Goal: Information Seeking & Learning: Find specific fact

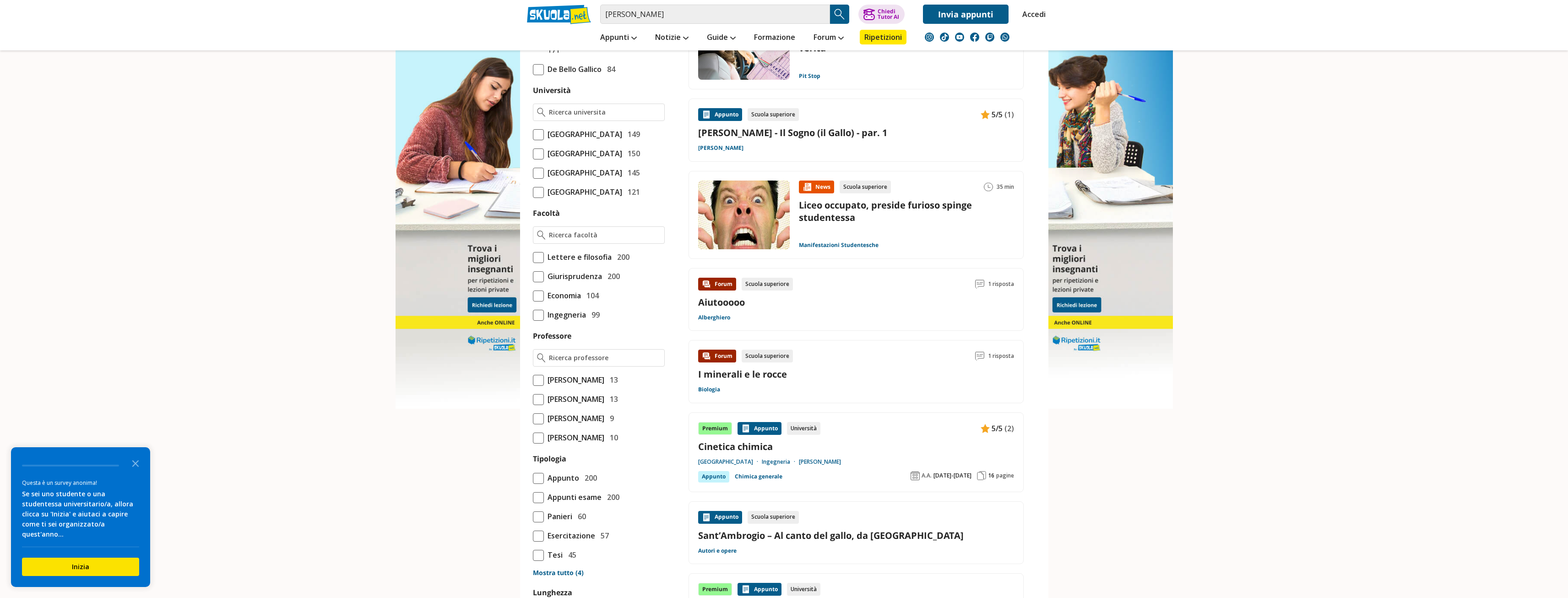
scroll to position [367, 0]
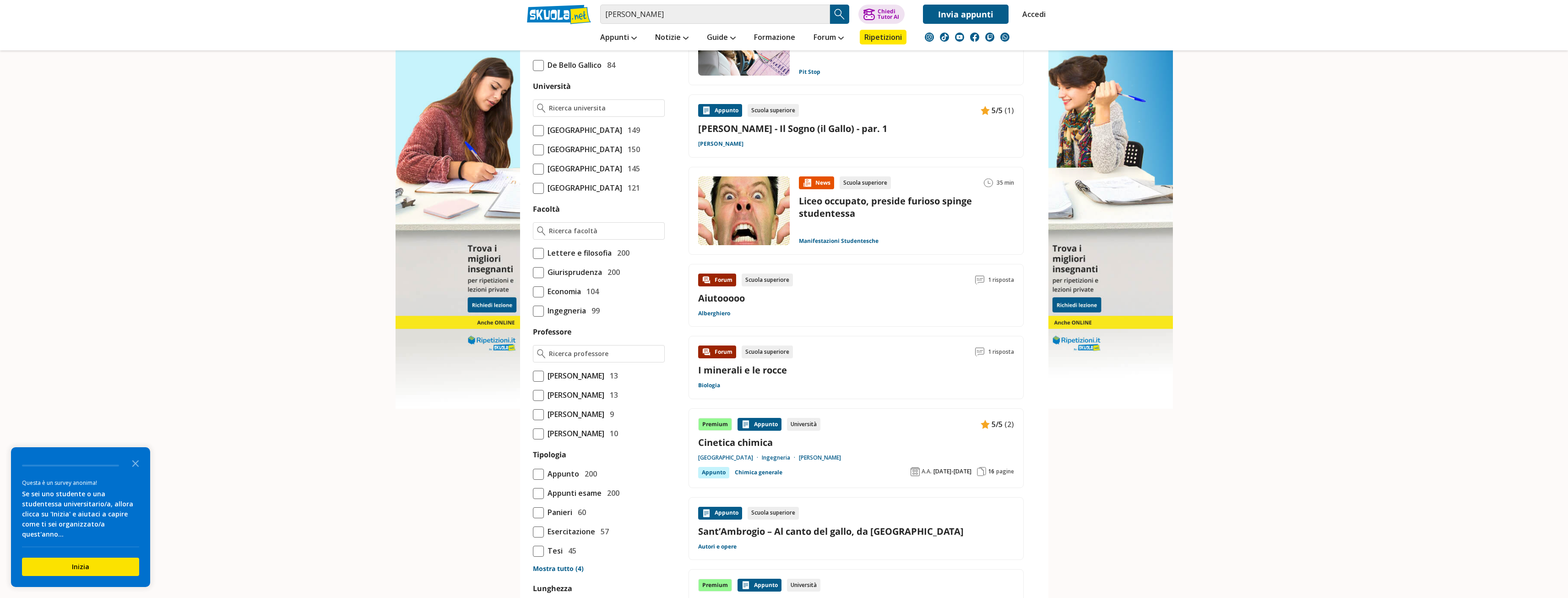
click at [542, 297] on span at bounding box center [538, 292] width 11 height 11
click at [533, 291] on input "Economia 104" at bounding box center [533, 291] width 0 height 0
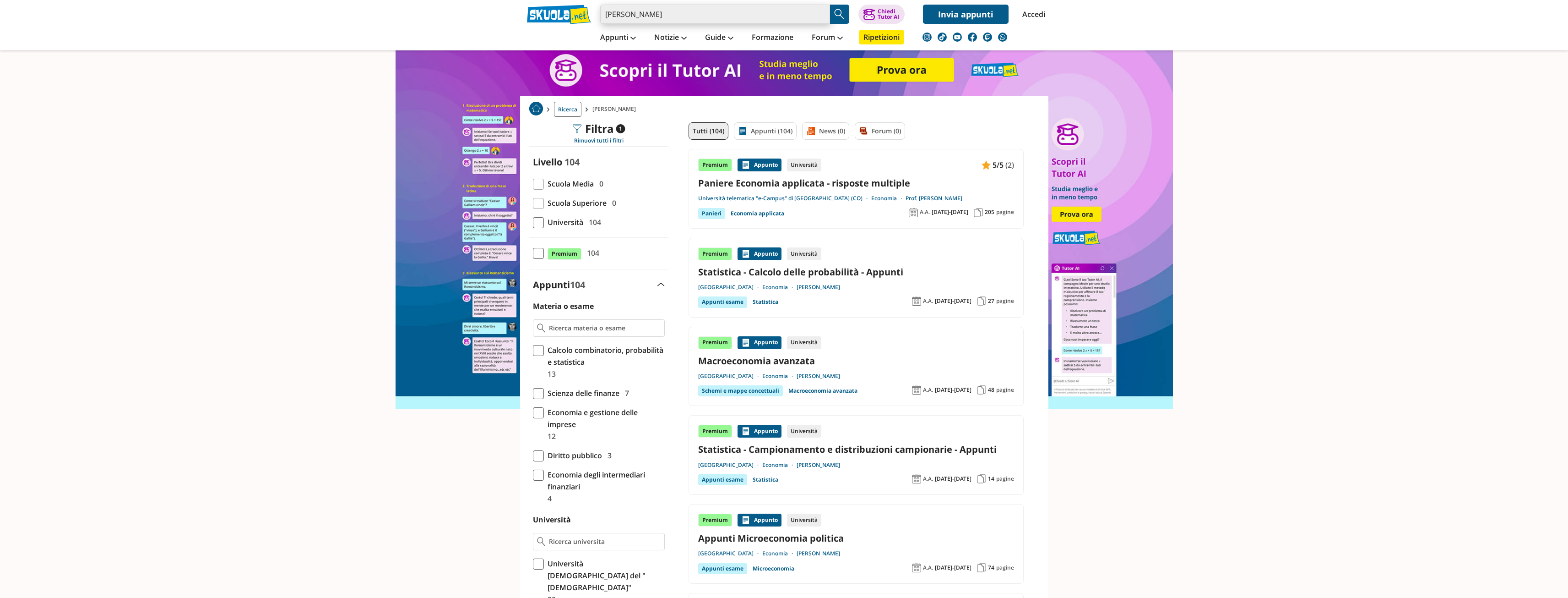
drag, startPoint x: 734, startPoint y: 18, endPoint x: 593, endPoint y: -10, distance: 143.8
click at [1360, 213] on link at bounding box center [784, 192] width 1568 height 385
